Goal: Go to known website: Access a specific website the user already knows

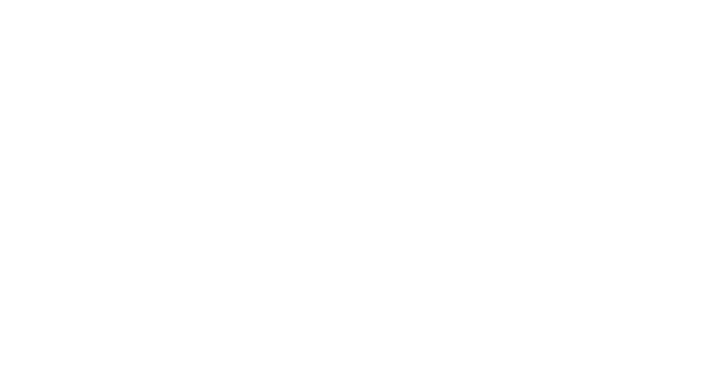
click at [272, 28] on div at bounding box center [353, 190] width 706 height 381
